Goal: Task Accomplishment & Management: Use online tool/utility

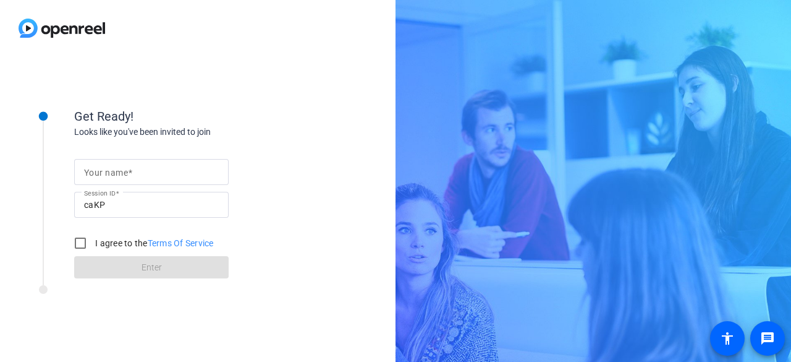
click at [121, 172] on mat-label "Your name" at bounding box center [106, 173] width 44 height 10
click at [121, 172] on input "Your name" at bounding box center [151, 171] width 135 height 15
type input "n"
type input "[PERSON_NAME] (she | her)"
click at [80, 247] on input "I agree to the Terms Of Service" at bounding box center [80, 243] width 25 height 25
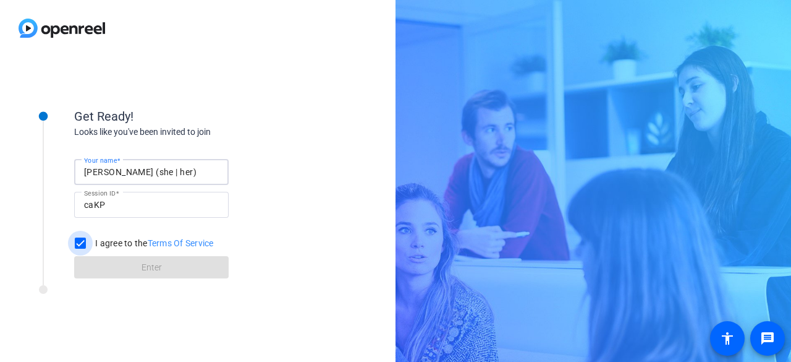
checkbox input "true"
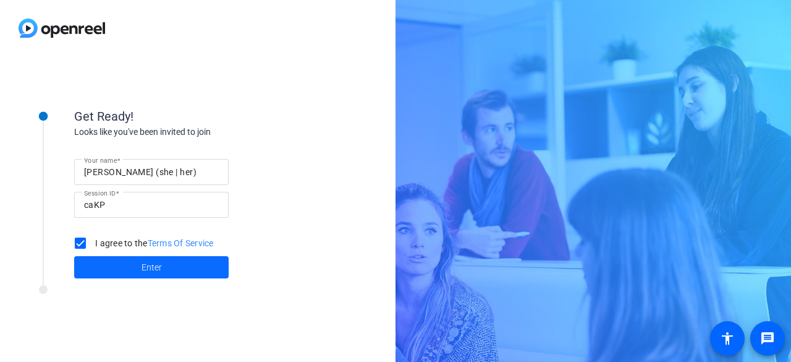
click at [171, 265] on span at bounding box center [151, 267] width 155 height 30
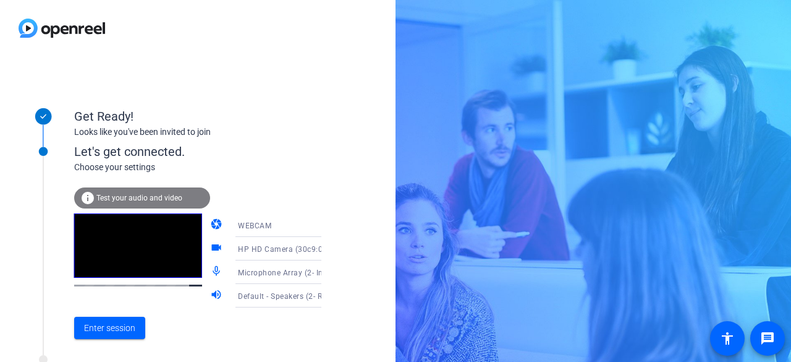
click at [131, 194] on span "Test your audio and video" at bounding box center [139, 198] width 86 height 9
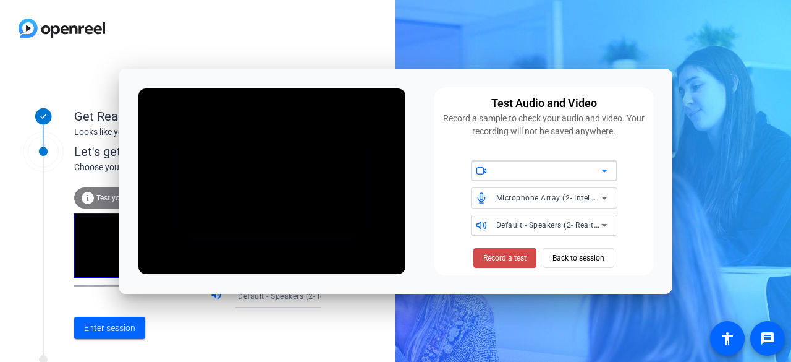
click at [508, 258] on span "Record a test" at bounding box center [504, 257] width 43 height 11
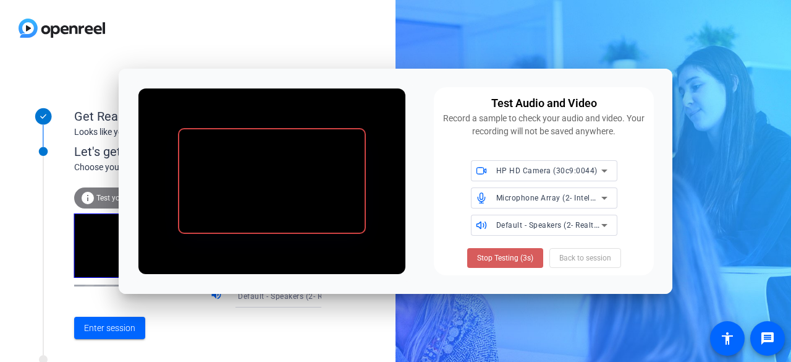
click at [501, 255] on span "Stop Testing (3s)" at bounding box center [505, 257] width 56 height 11
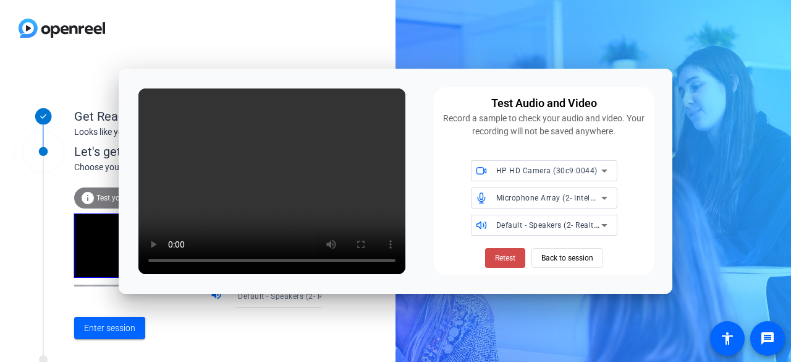
click at [498, 259] on span "Retest" at bounding box center [505, 257] width 20 height 11
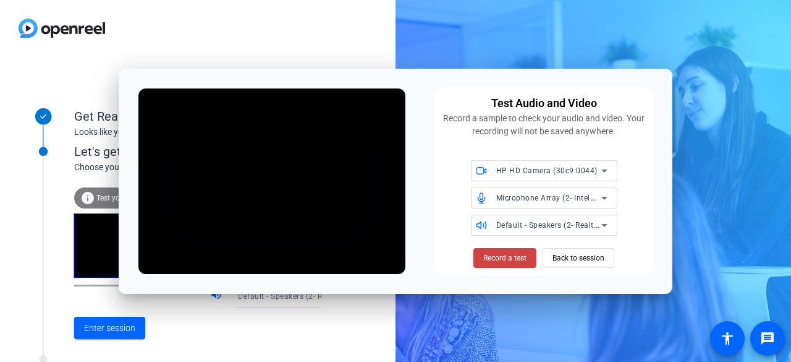
click at [498, 259] on span "Record a test" at bounding box center [504, 257] width 43 height 11
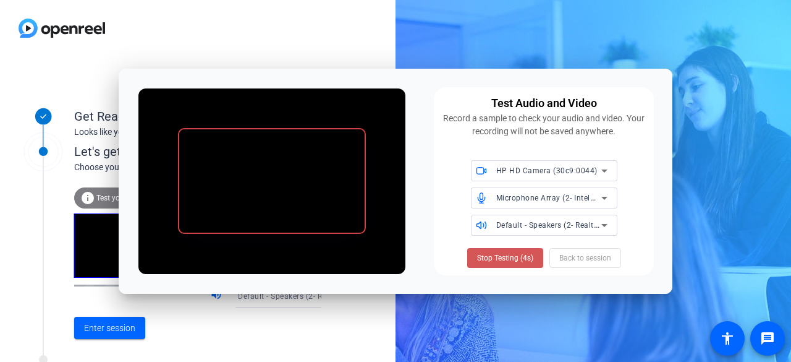
click at [498, 259] on span "Stop Testing (4s)" at bounding box center [505, 257] width 56 height 11
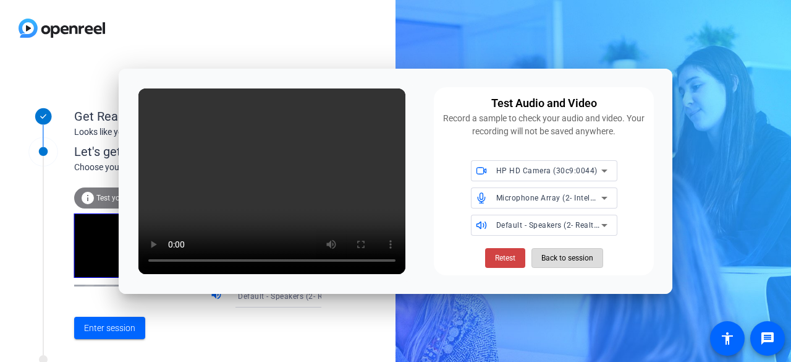
click at [568, 258] on span "Back to session" at bounding box center [568, 257] width 52 height 23
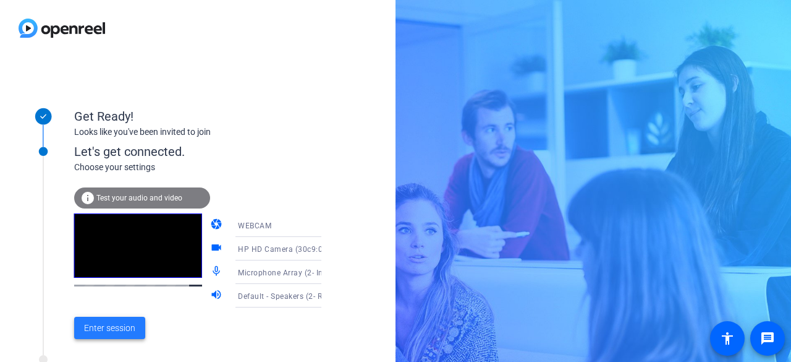
click at [122, 325] on span "Enter session" at bounding box center [109, 327] width 51 height 13
